Goal: Task Accomplishment & Management: Complete application form

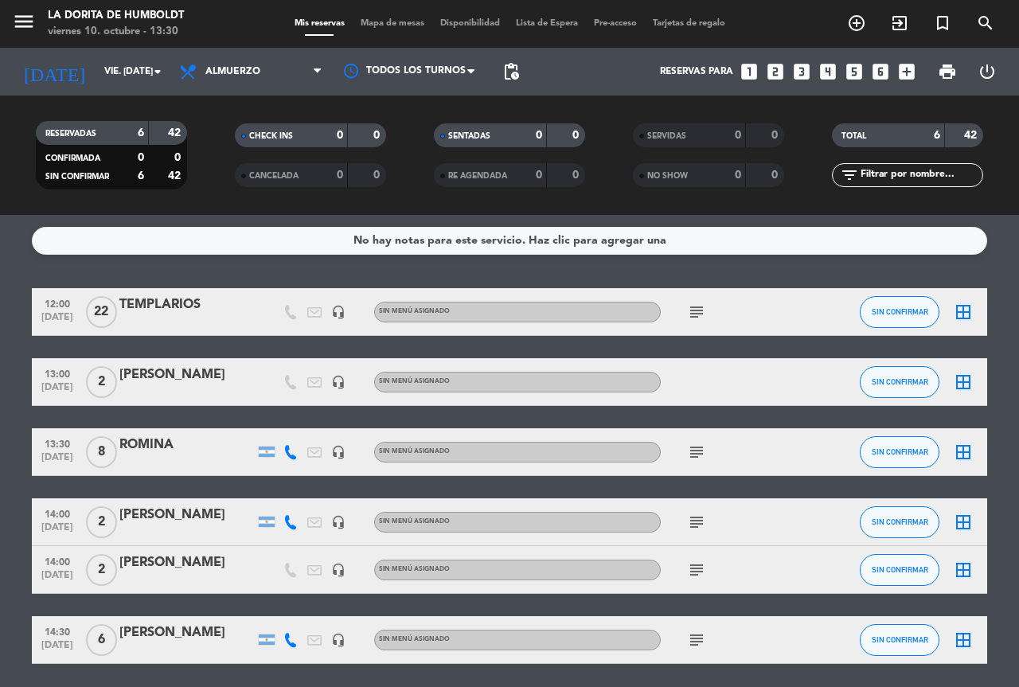
scroll to position [56, 0]
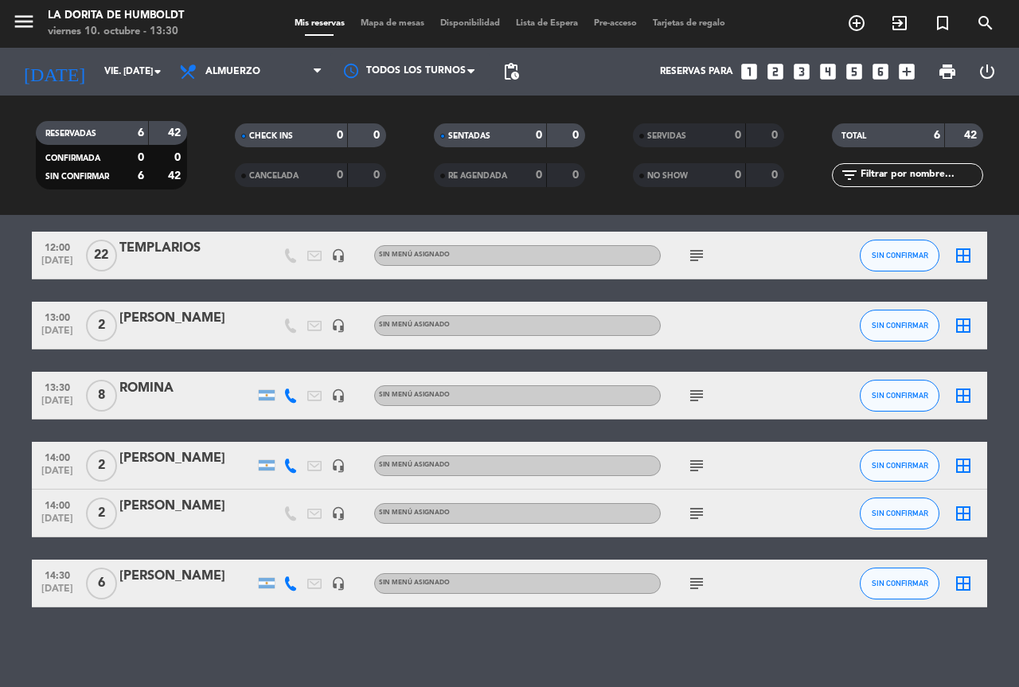
click at [695, 249] on icon "subject" at bounding box center [696, 255] width 19 height 19
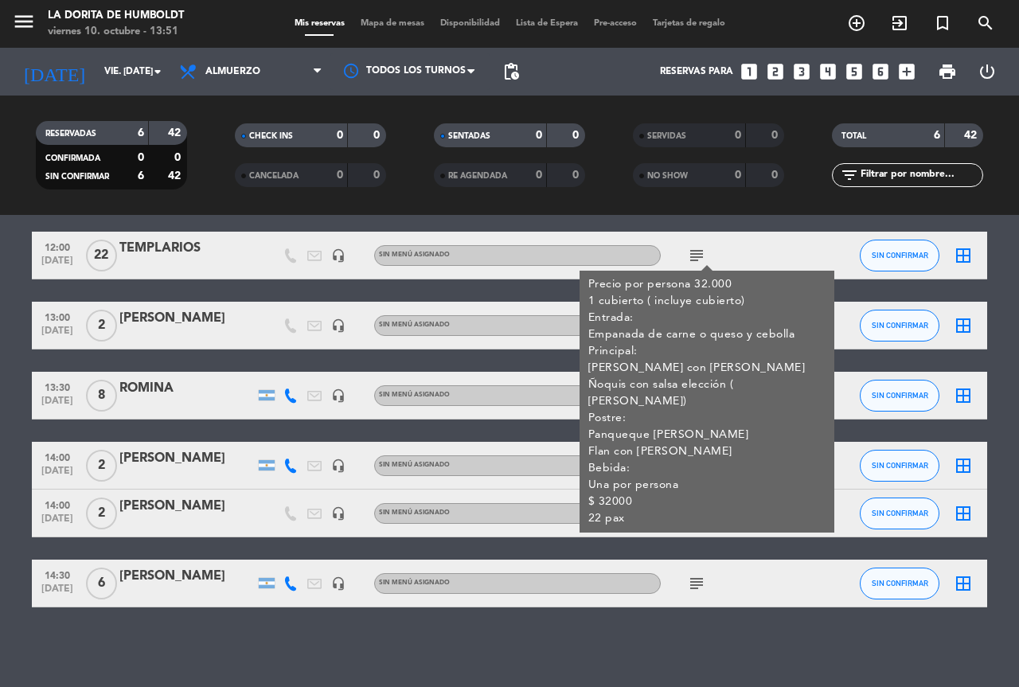
click at [828, 72] on icon "looks_4" at bounding box center [827, 71] width 21 height 21
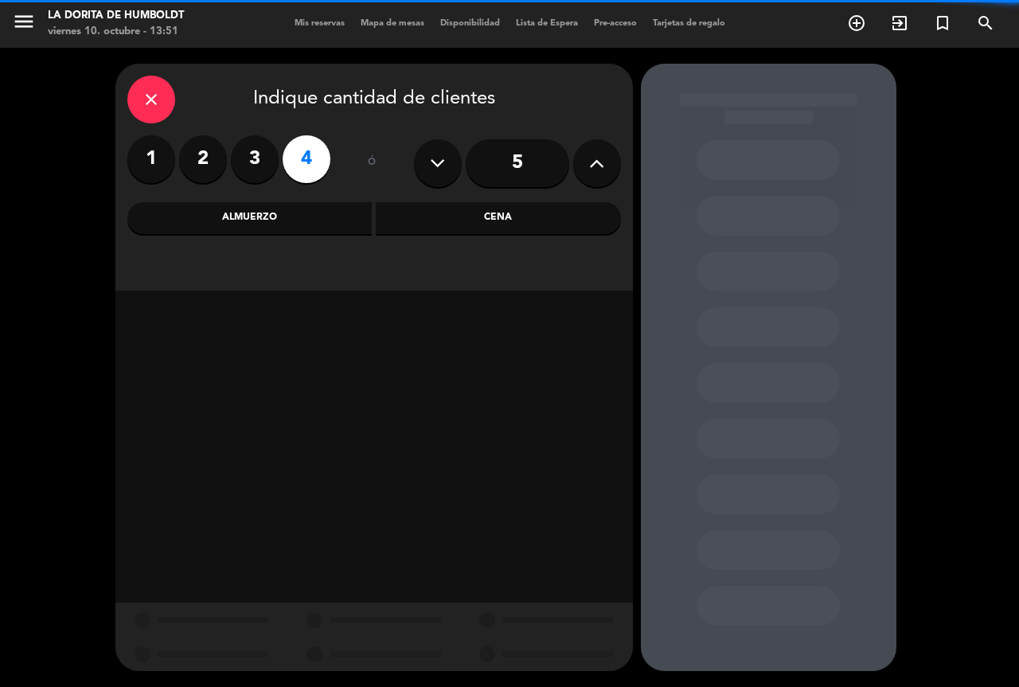
click at [516, 216] on div "Cena" at bounding box center [498, 218] width 245 height 32
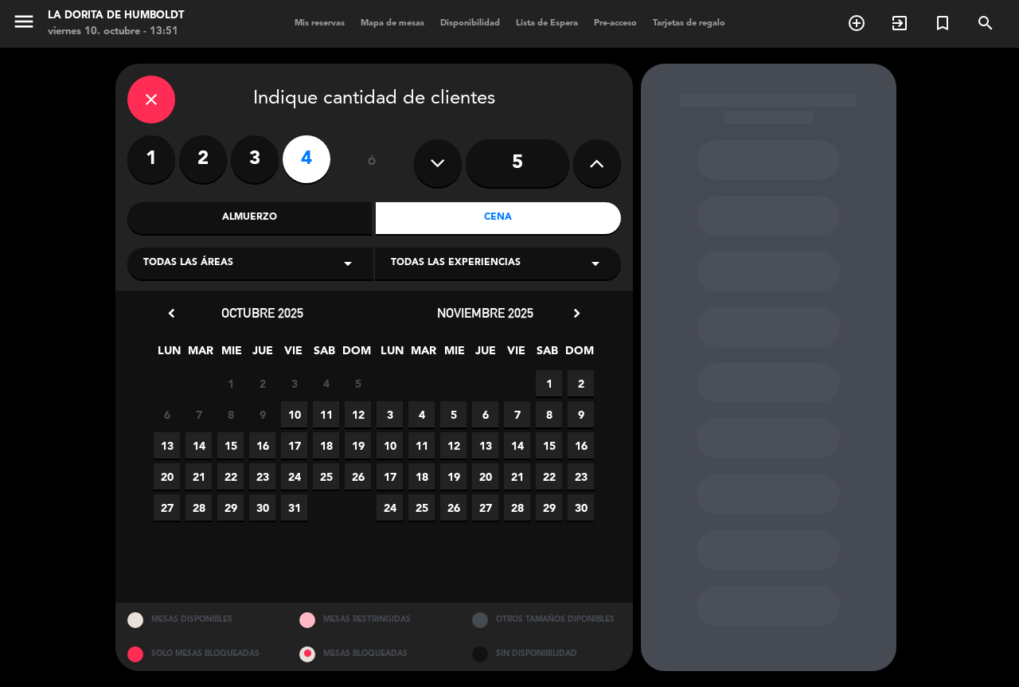
click at [279, 407] on div "6 7 8 9 10 11 12" at bounding box center [262, 414] width 223 height 31
click at [284, 407] on span "10" at bounding box center [294, 414] width 26 height 26
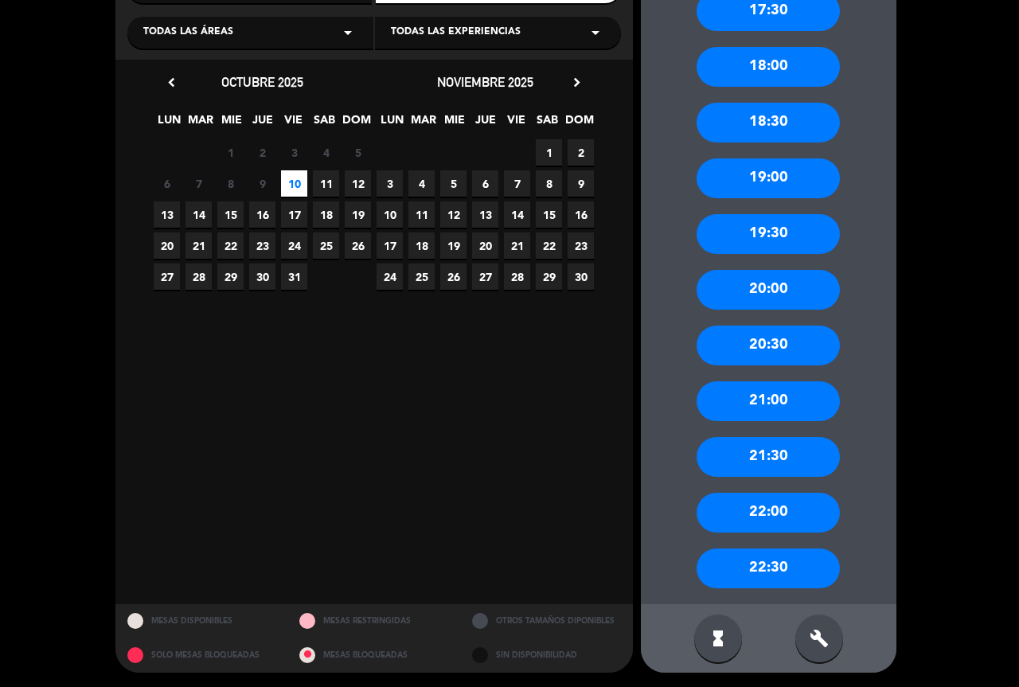
scroll to position [232, 0]
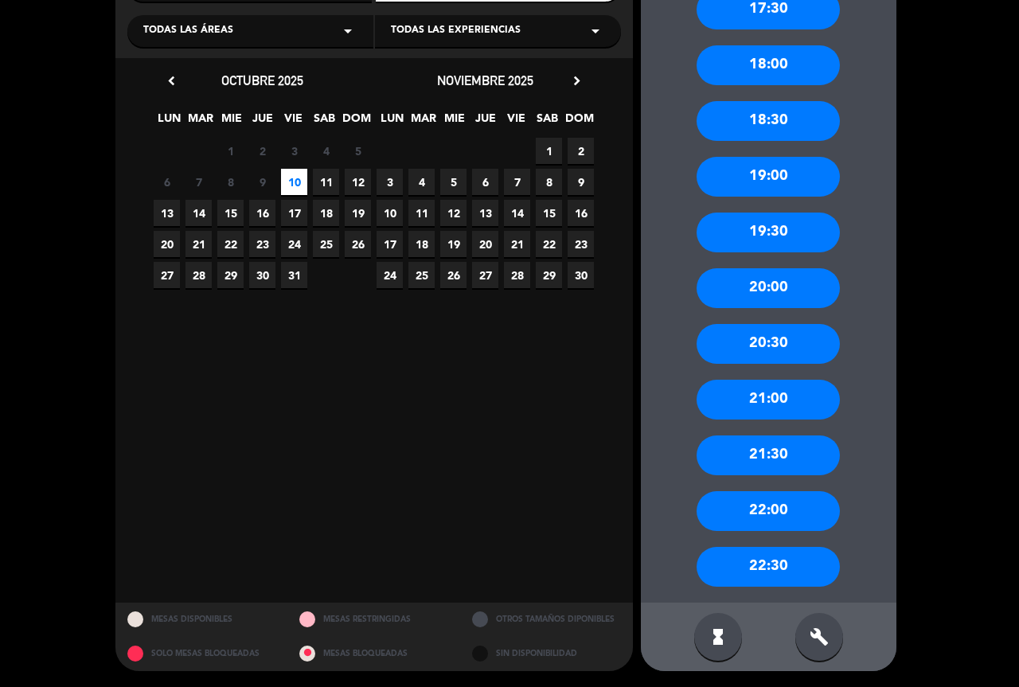
click at [296, 177] on span "10" at bounding box center [294, 182] width 26 height 26
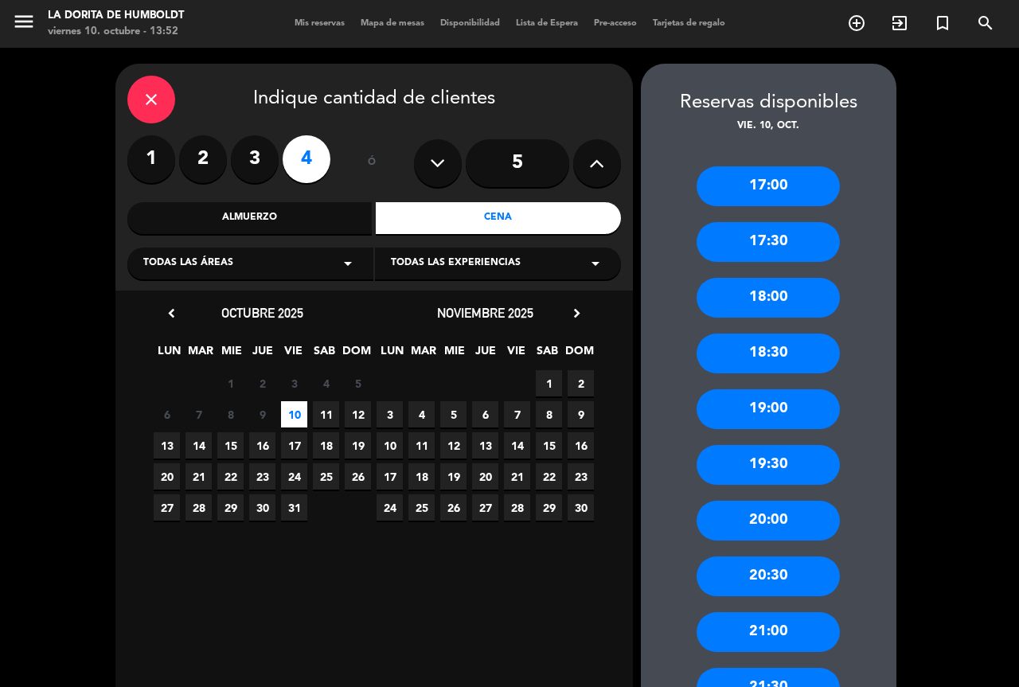
click at [778, 584] on div "20:30" at bounding box center [767, 576] width 143 height 40
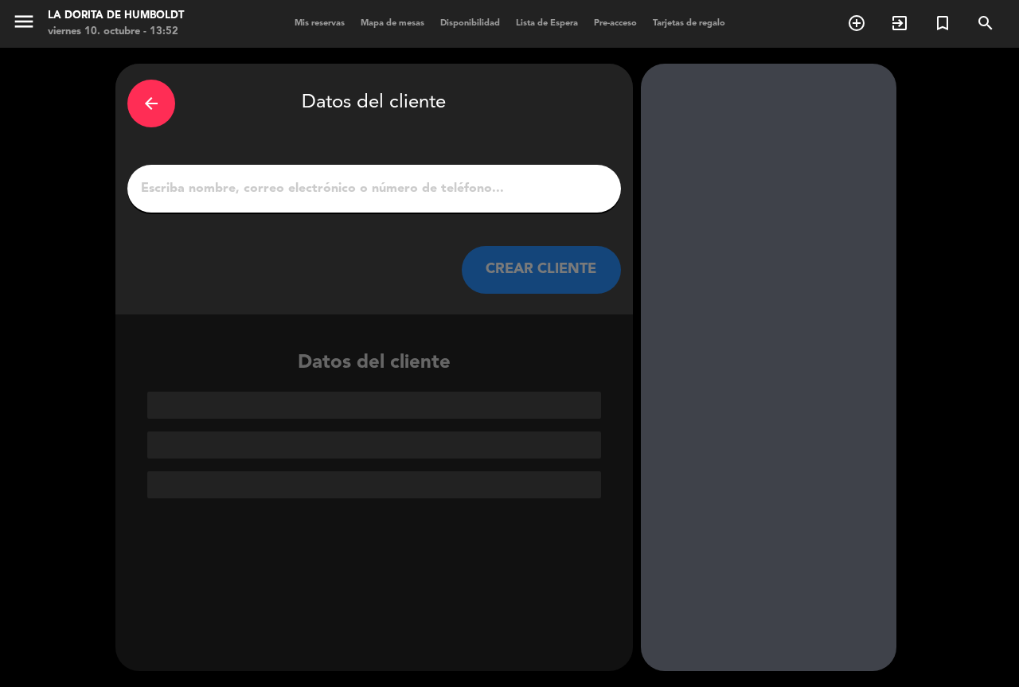
drag, startPoint x: 778, startPoint y: 584, endPoint x: 391, endPoint y: 192, distance: 551.4
click at [391, 192] on input "1" at bounding box center [373, 188] width 469 height 22
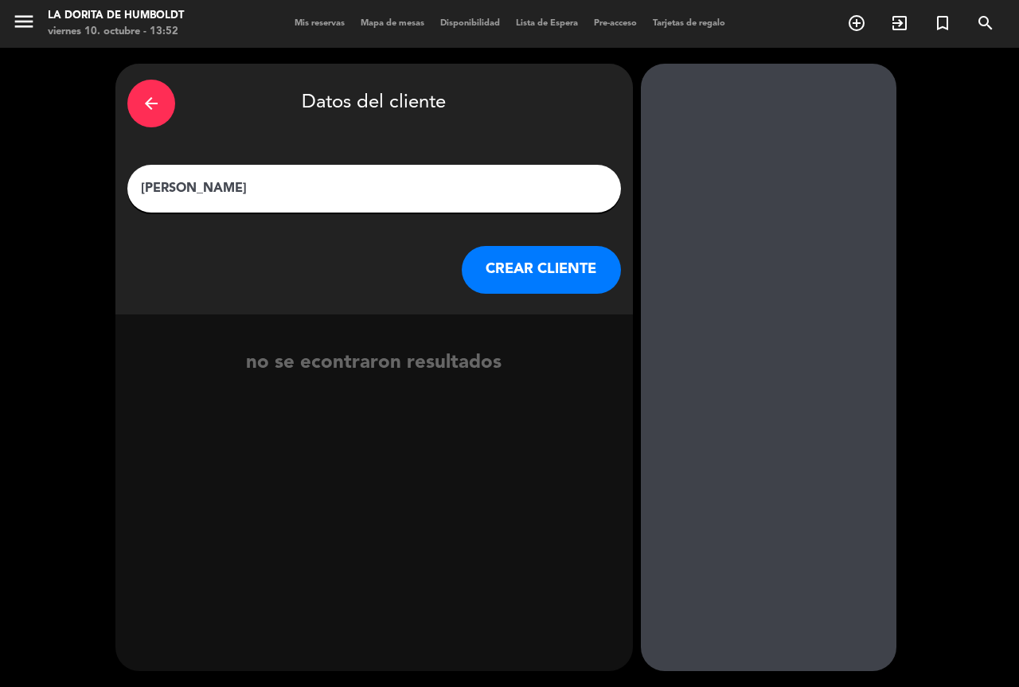
click at [212, 184] on input "[PERSON_NAME]" at bounding box center [373, 188] width 469 height 22
click at [234, 187] on input "[PERSON_NAME]" at bounding box center [373, 188] width 469 height 22
type input "[PERSON_NAME]"
click at [579, 277] on button "CREAR CLIENTE" at bounding box center [541, 270] width 159 height 48
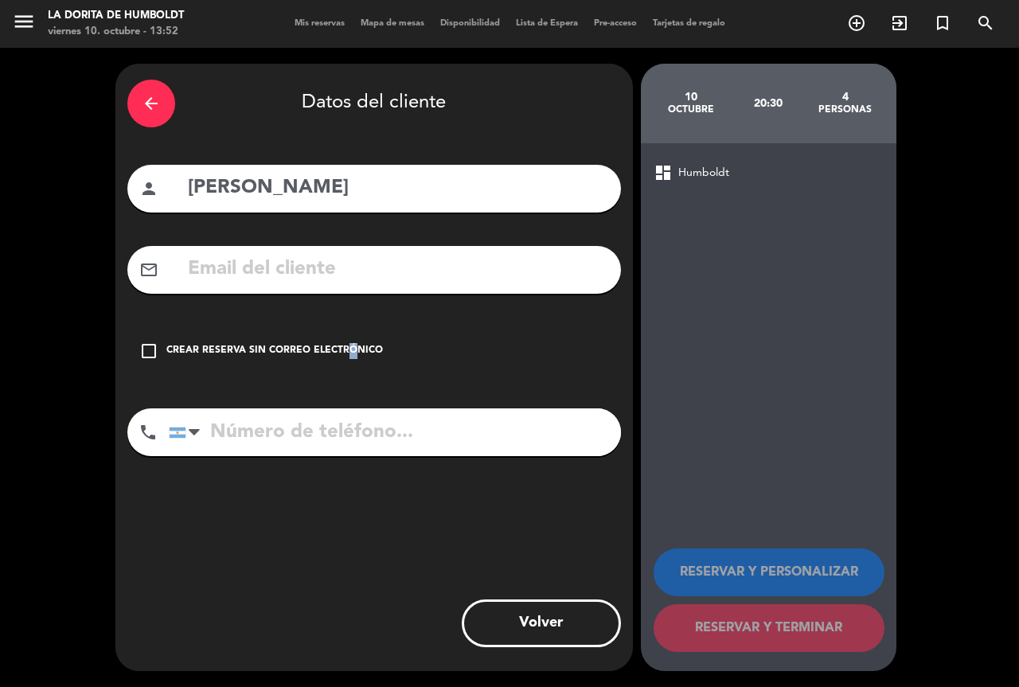
click at [341, 355] on div "Crear reserva sin correo electrónico" at bounding box center [274, 351] width 216 height 16
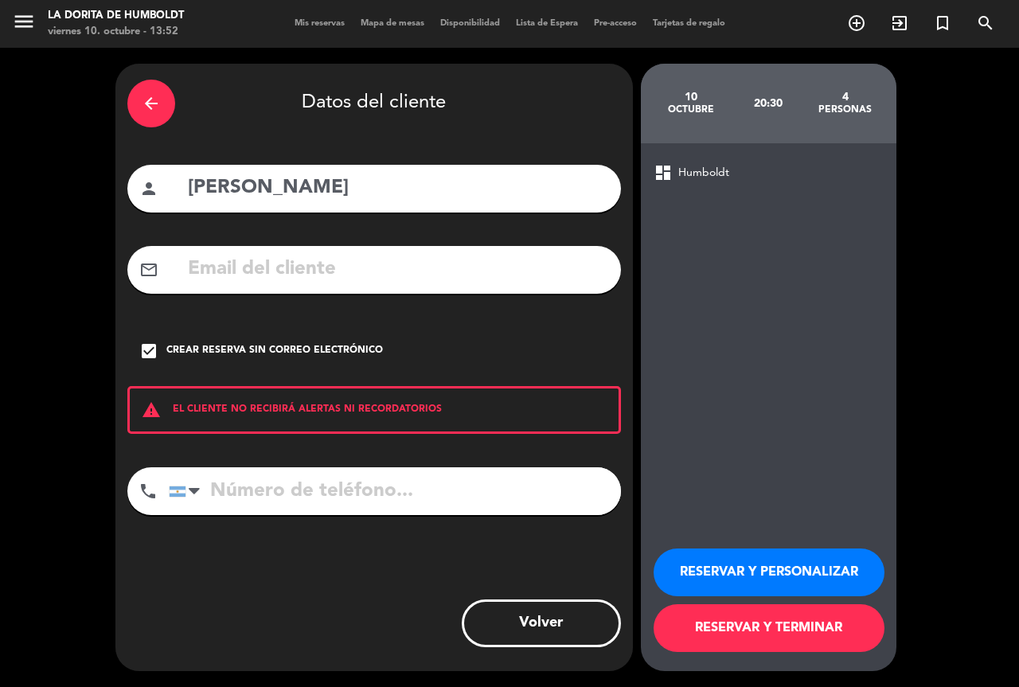
click at [314, 188] on input "[PERSON_NAME]" at bounding box center [397, 188] width 423 height 33
type input "[PERSON_NAME]"
click at [403, 500] on input "tel" at bounding box center [395, 491] width 452 height 48
type input "1165281374"
click at [798, 569] on button "RESERVAR Y PERSONALIZAR" at bounding box center [768, 572] width 231 height 48
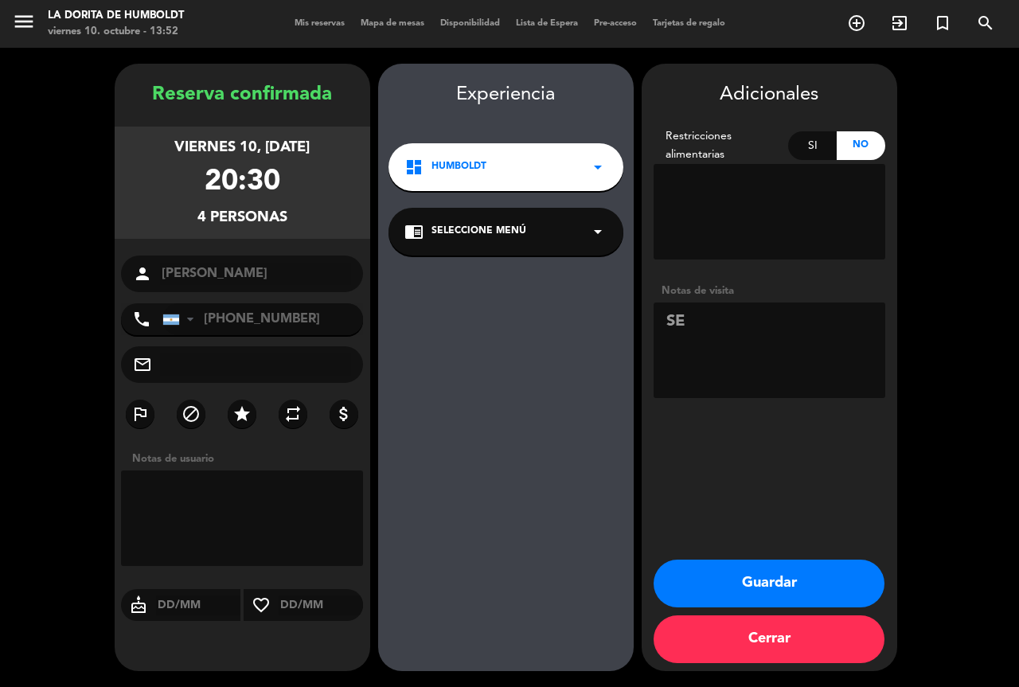
type textarea "S"
click at [818, 349] on textarea at bounding box center [769, 349] width 232 height 95
type textarea "RESERVO [PERSON_NAME]"
click at [758, 585] on button "Guardar" at bounding box center [768, 583] width 231 height 48
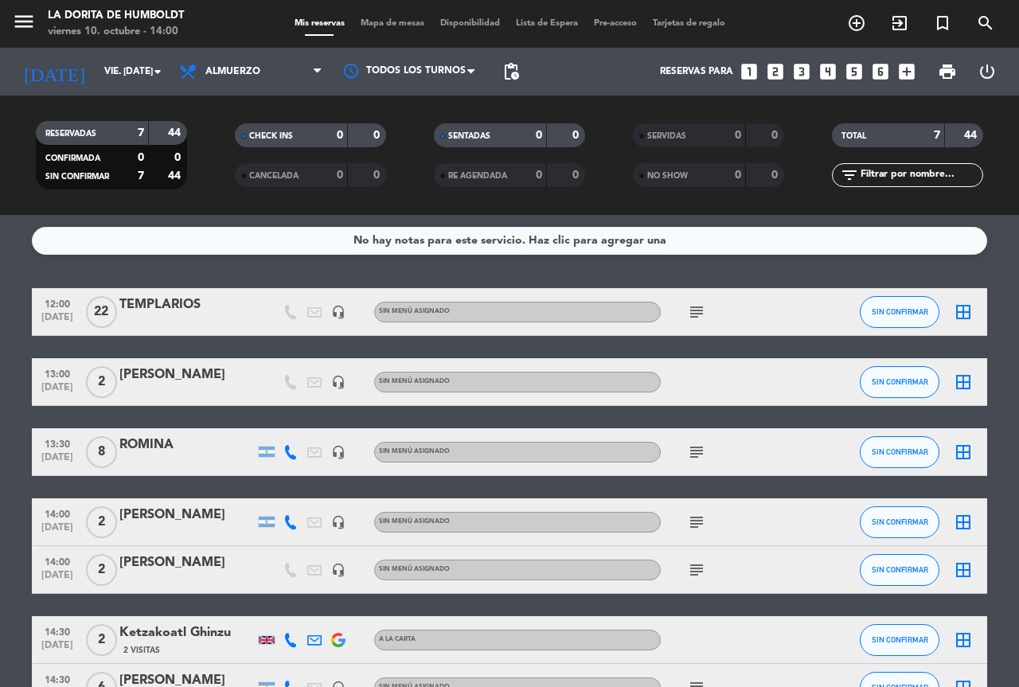
click at [883, 76] on icon "looks_6" at bounding box center [880, 71] width 21 height 21
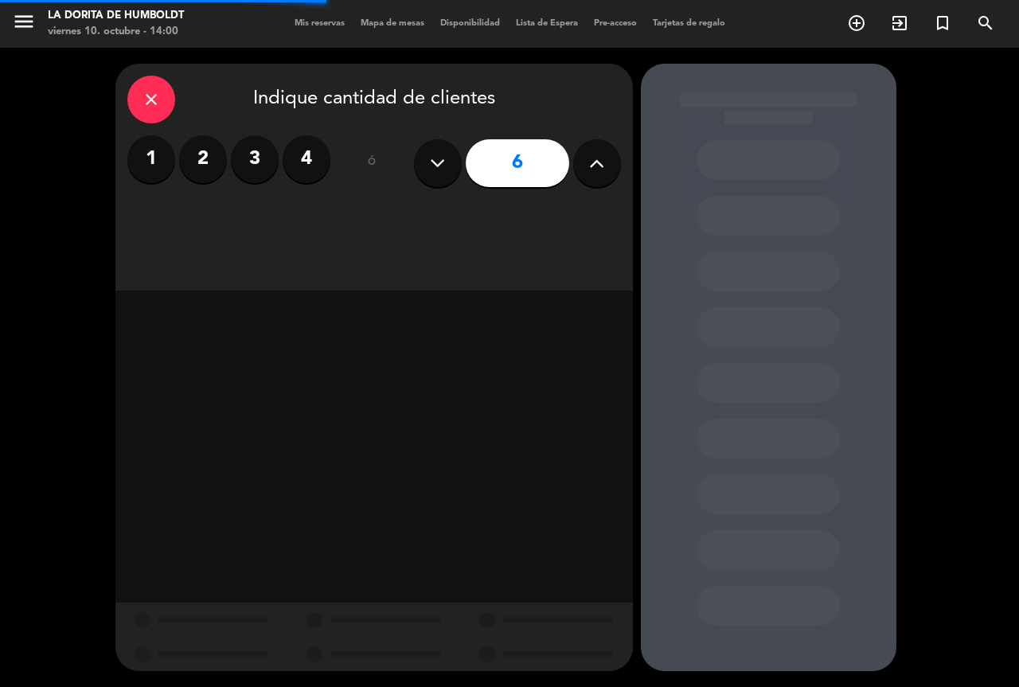
click at [598, 152] on icon at bounding box center [596, 163] width 15 height 24
type input "8"
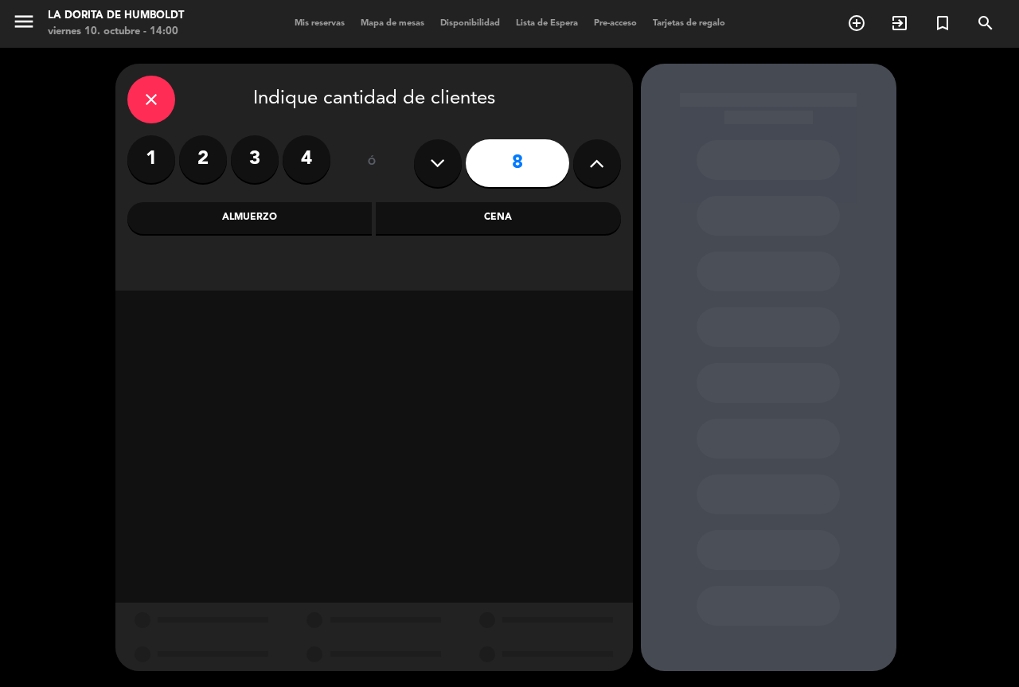
click at [527, 229] on div "Cena" at bounding box center [498, 218] width 245 height 32
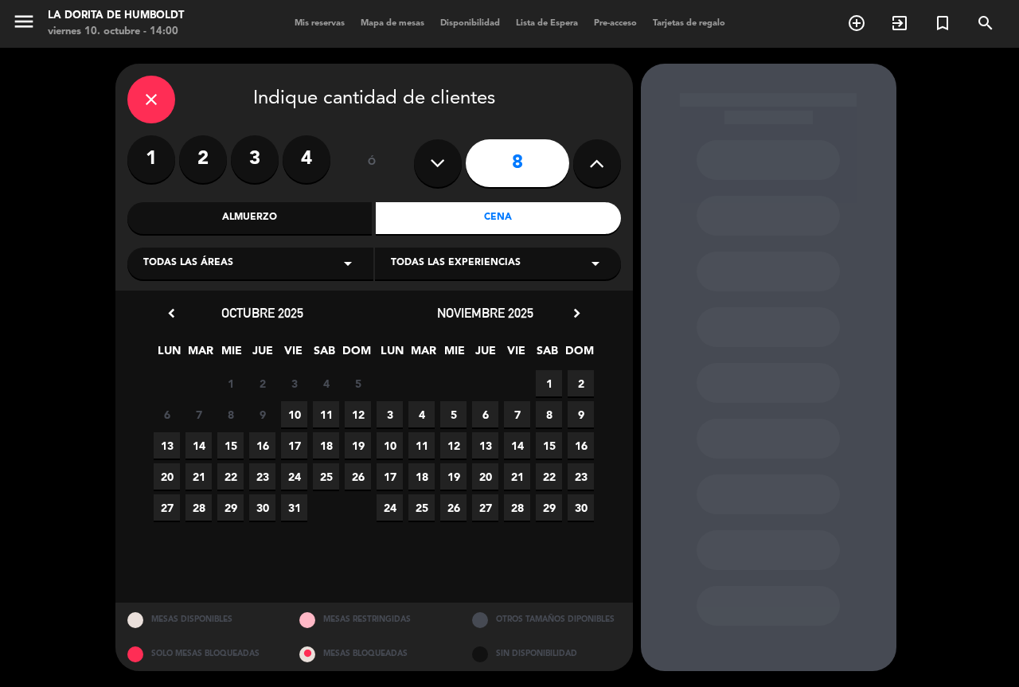
click at [299, 410] on span "10" at bounding box center [294, 414] width 26 height 26
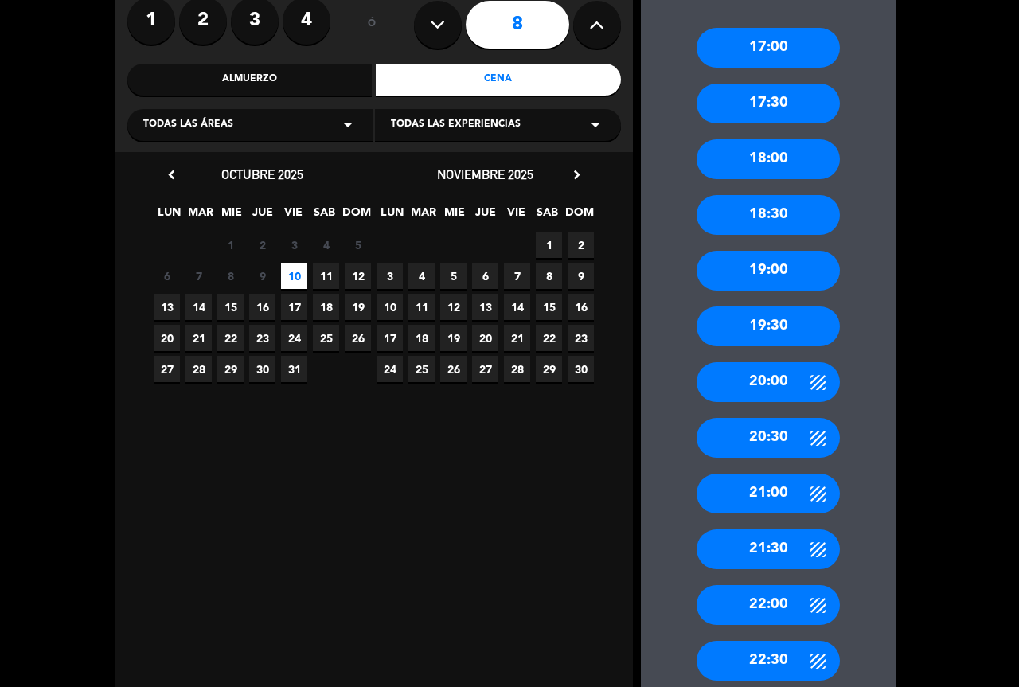
scroll to position [232, 0]
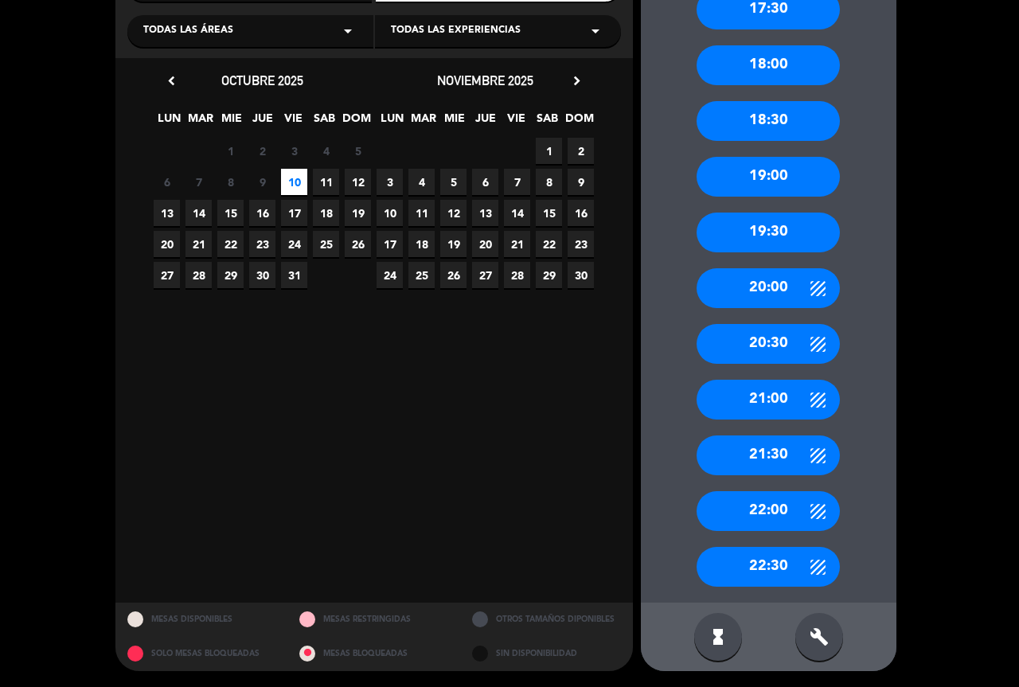
click at [858, 364] on div "17:00 17:30 18:00 18:30 19:00 19:30 20:00 20:30 21:00 21:30 22:00 22:30" at bounding box center [768, 252] width 255 height 700
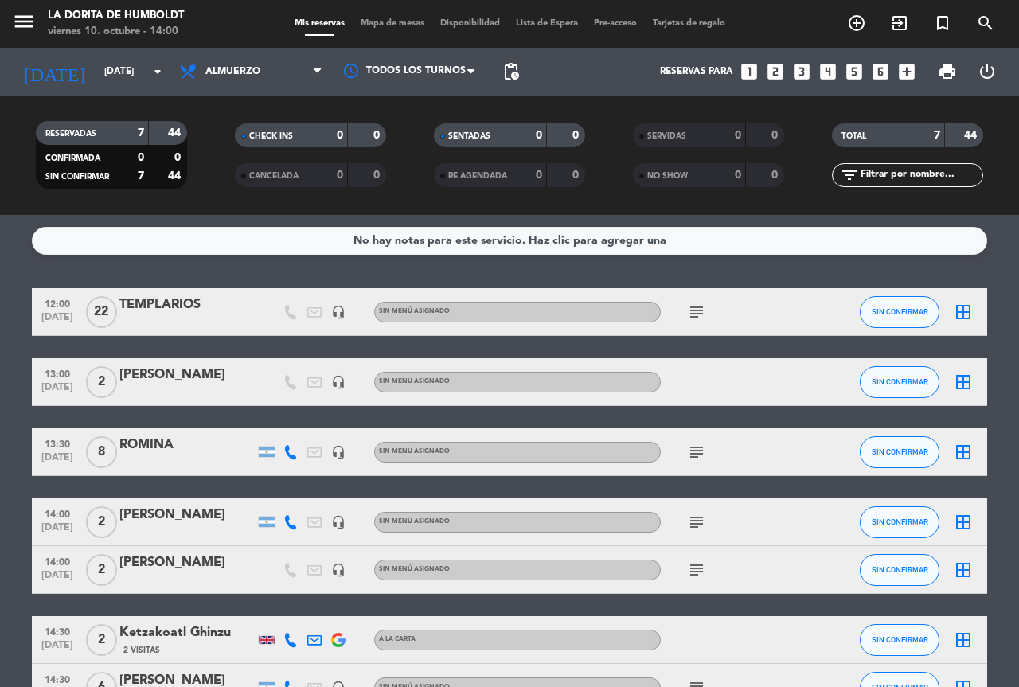
click at [240, 48] on div "Todos los servicios Almuerzo Cena Almuerzo Todos los servicios Almuerzo Cena" at bounding box center [250, 72] width 159 height 48
click at [241, 66] on span "Almuerzo" at bounding box center [232, 71] width 55 height 11
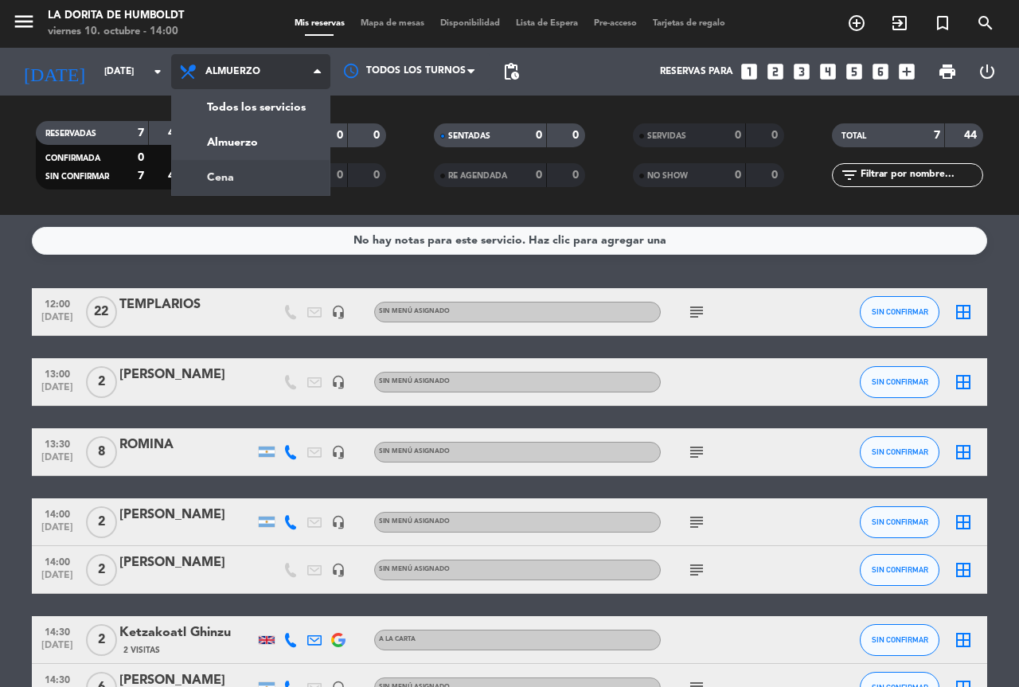
click at [244, 177] on div "menu La Dorita de Humboldt viernes 10. octubre - 14:00 Mis reservas Mapa de mes…" at bounding box center [509, 107] width 1019 height 215
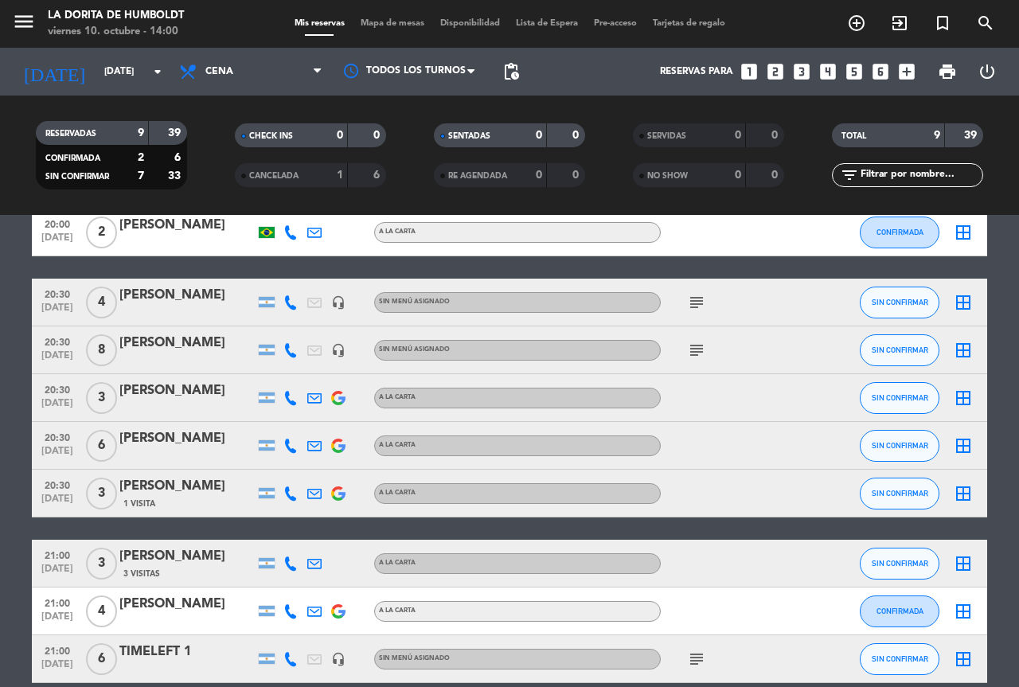
scroll to position [155, 0]
